Goal: Transaction & Acquisition: Purchase product/service

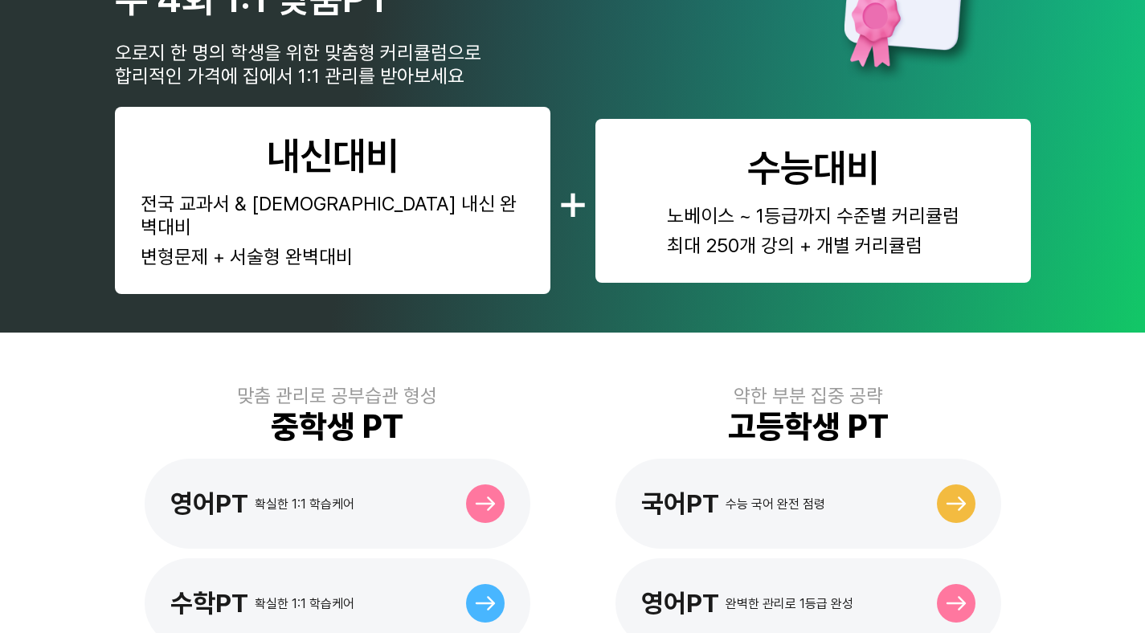
scroll to position [477, 0]
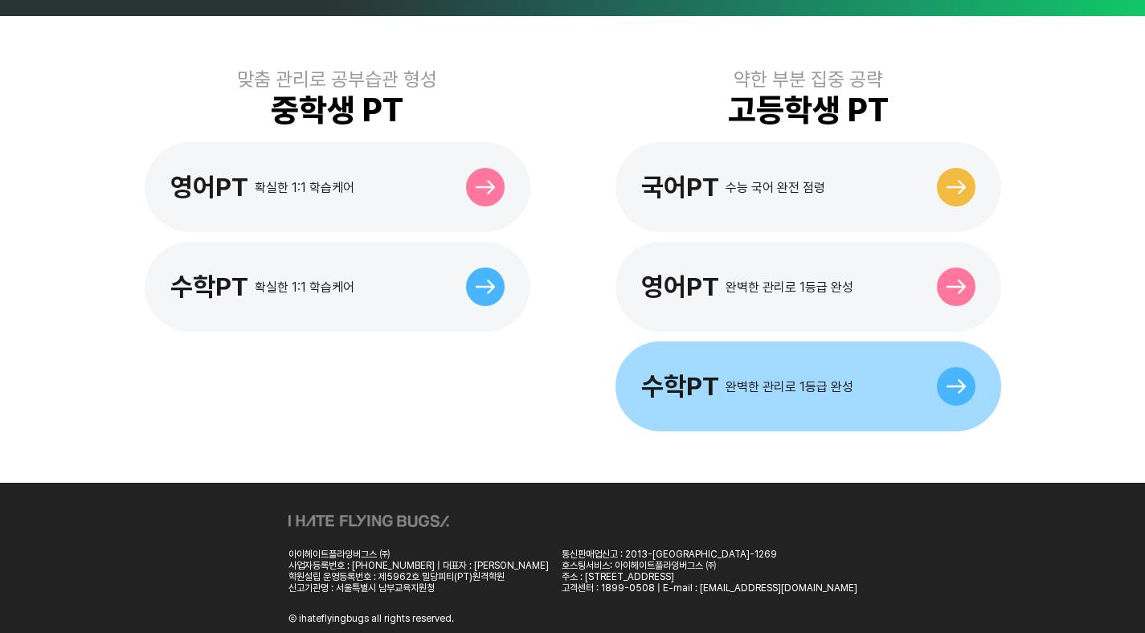
click at [811, 342] on div "수학PT 완벽한 관리로 1등급 완성" at bounding box center [809, 387] width 386 height 90
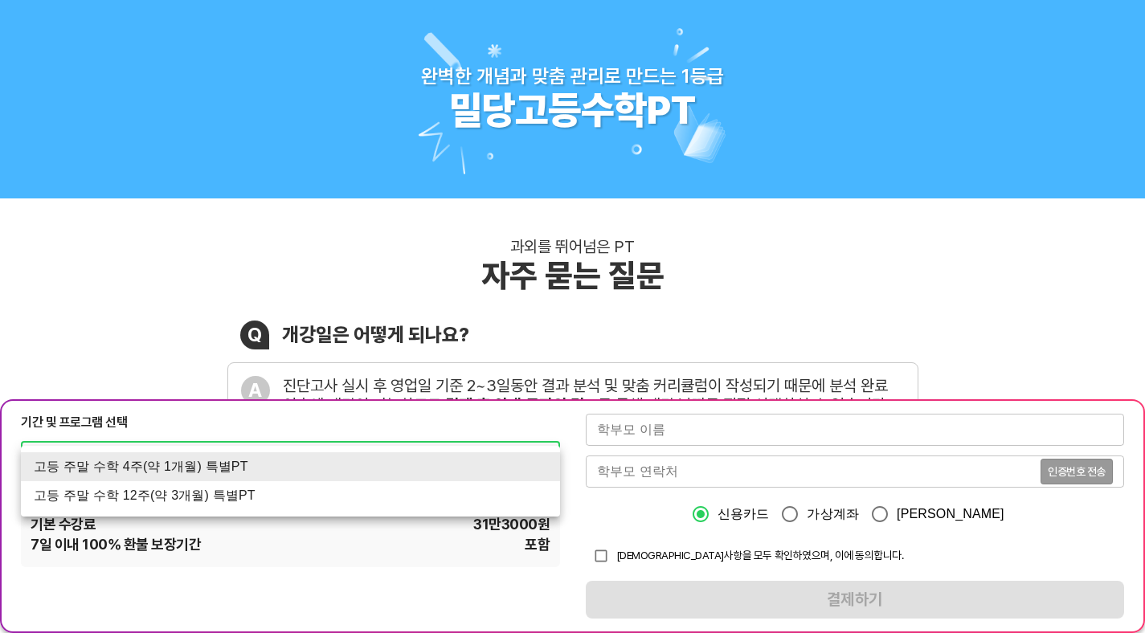
click at [269, 581] on div at bounding box center [572, 316] width 1145 height 633
drag, startPoint x: 317, startPoint y: 465, endPoint x: 64, endPoint y: 471, distance: 253.3
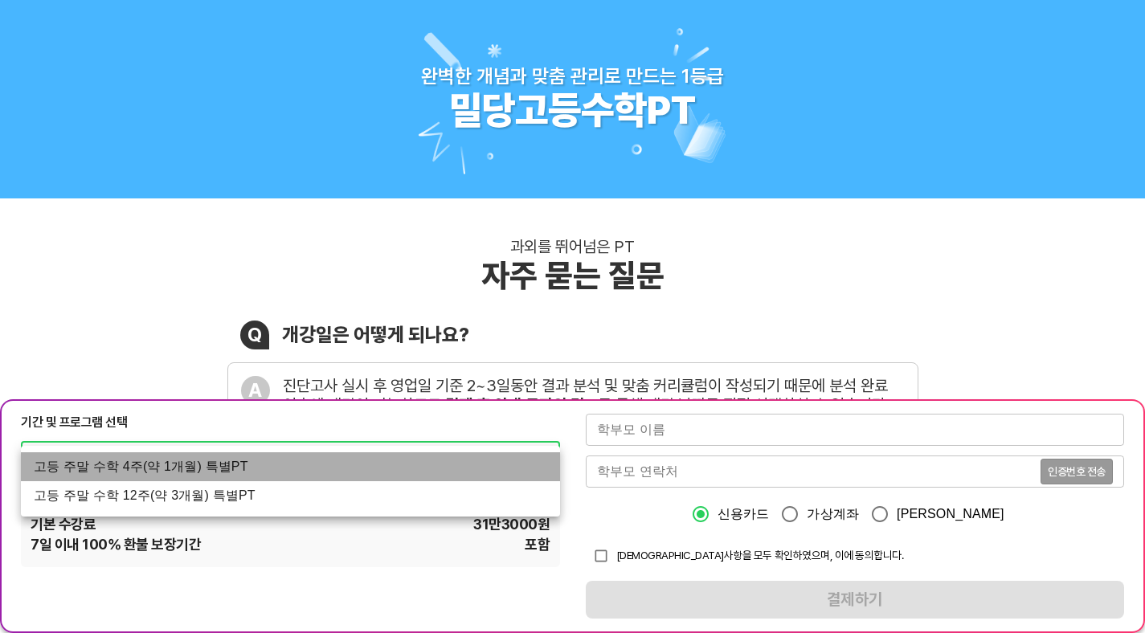
drag, startPoint x: 32, startPoint y: 471, endPoint x: 272, endPoint y: 459, distance: 239.8
click at [272, 459] on li "고등 주말 수학 4주(약 1개월) 특별PT" at bounding box center [290, 467] width 539 height 29
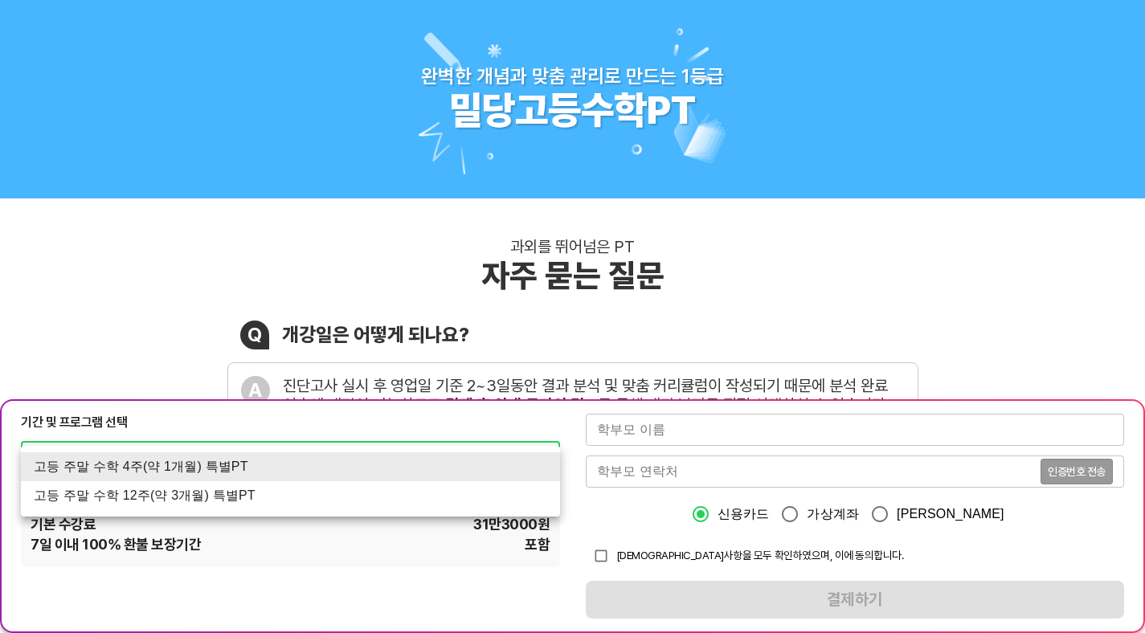
drag, startPoint x: 261, startPoint y: 467, endPoint x: 42, endPoint y: 469, distance: 219.4
click at [442, 469] on li "고등 주말 수학 4주(약 1개월) 특별PT" at bounding box center [290, 467] width 539 height 29
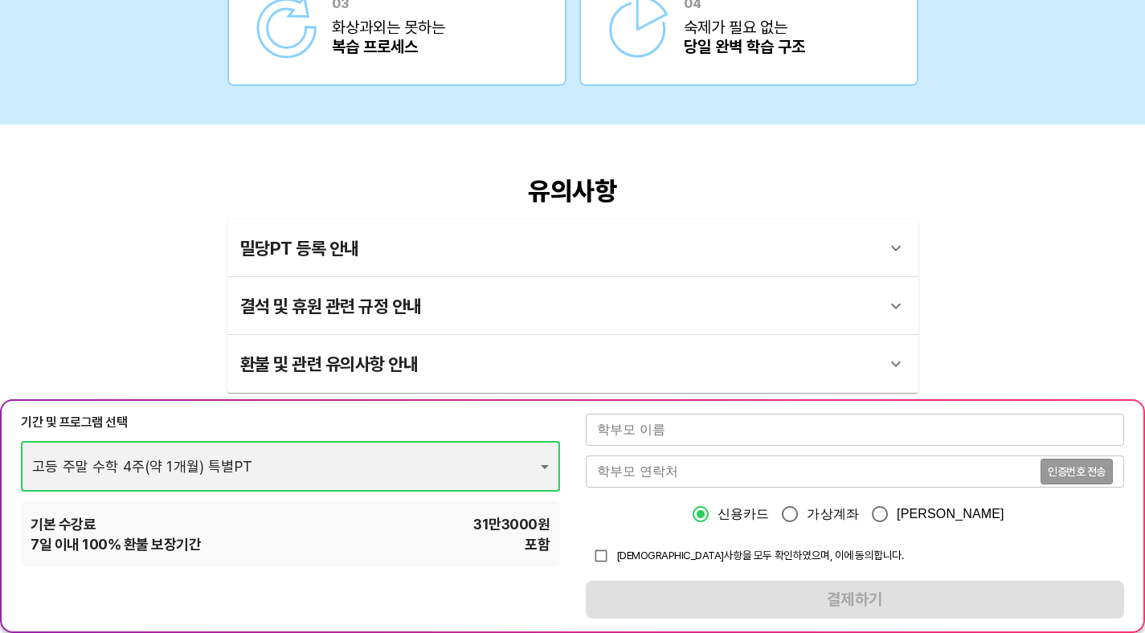
scroll to position [2619, 0]
